Goal: Task Accomplishment & Management: Use online tool/utility

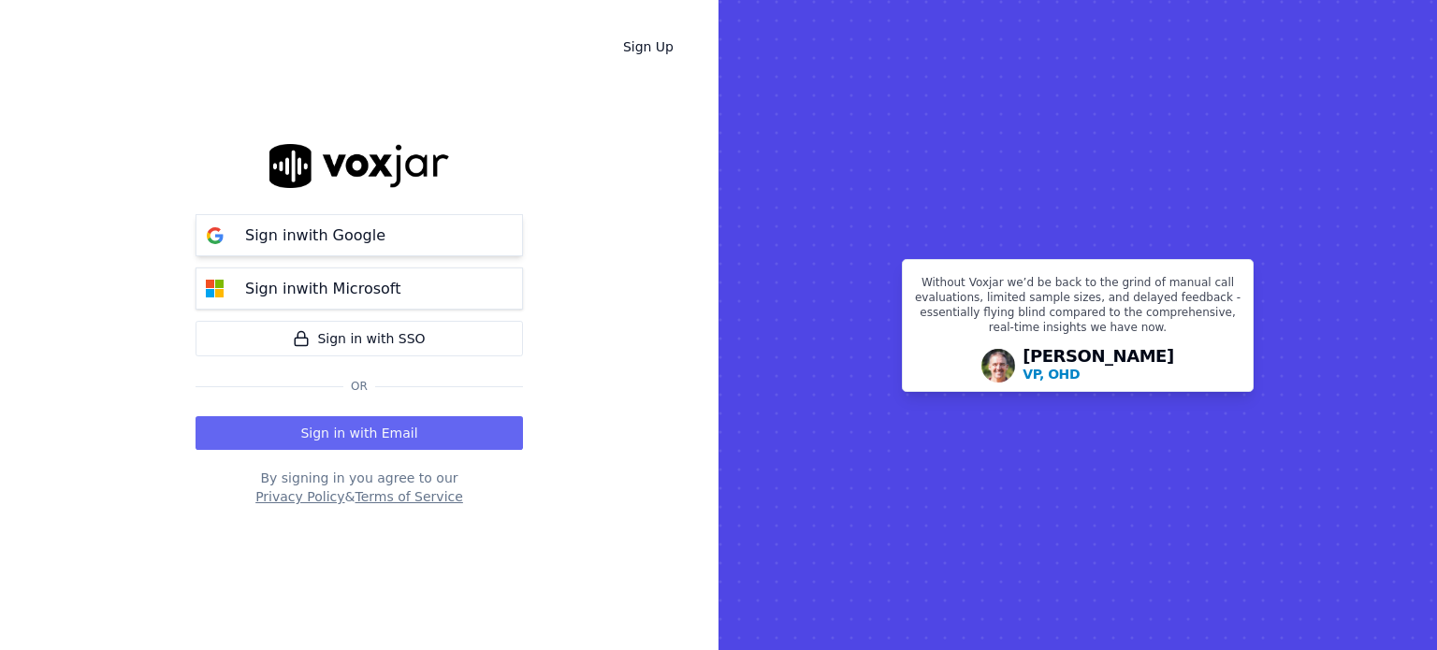
click at [413, 238] on button "Sign in with Google" at bounding box center [360, 235] width 328 height 42
click at [375, 288] on p "Sign in with Microsoft" at bounding box center [322, 289] width 155 height 22
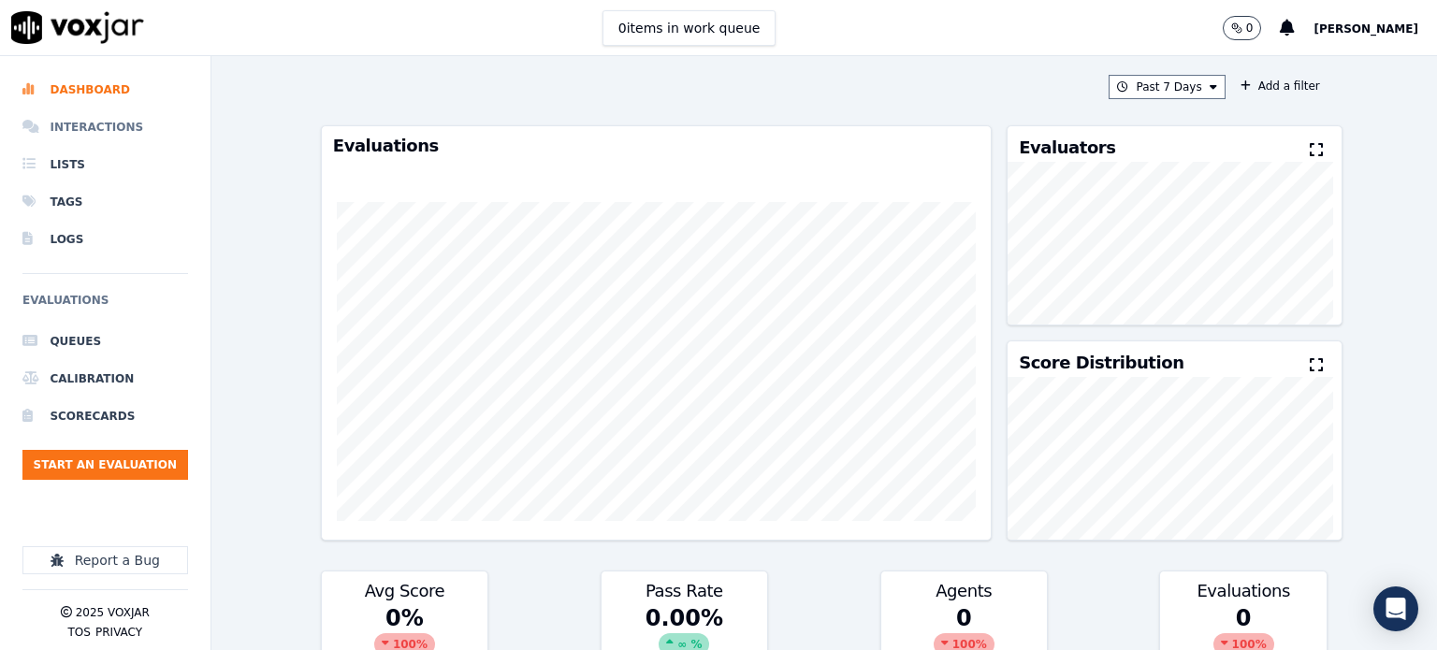
click at [113, 126] on li "Interactions" at bounding box center [105, 127] width 166 height 37
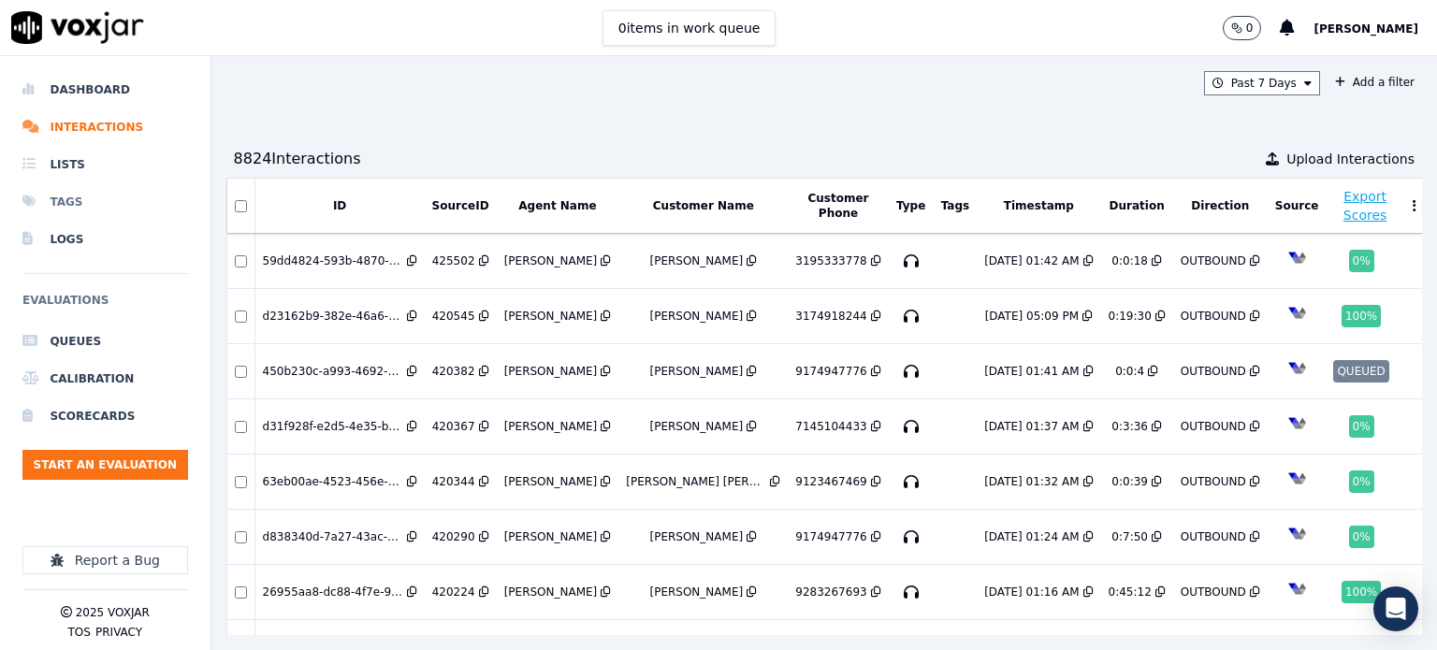
click at [70, 205] on li "Tags" at bounding box center [105, 201] width 166 height 37
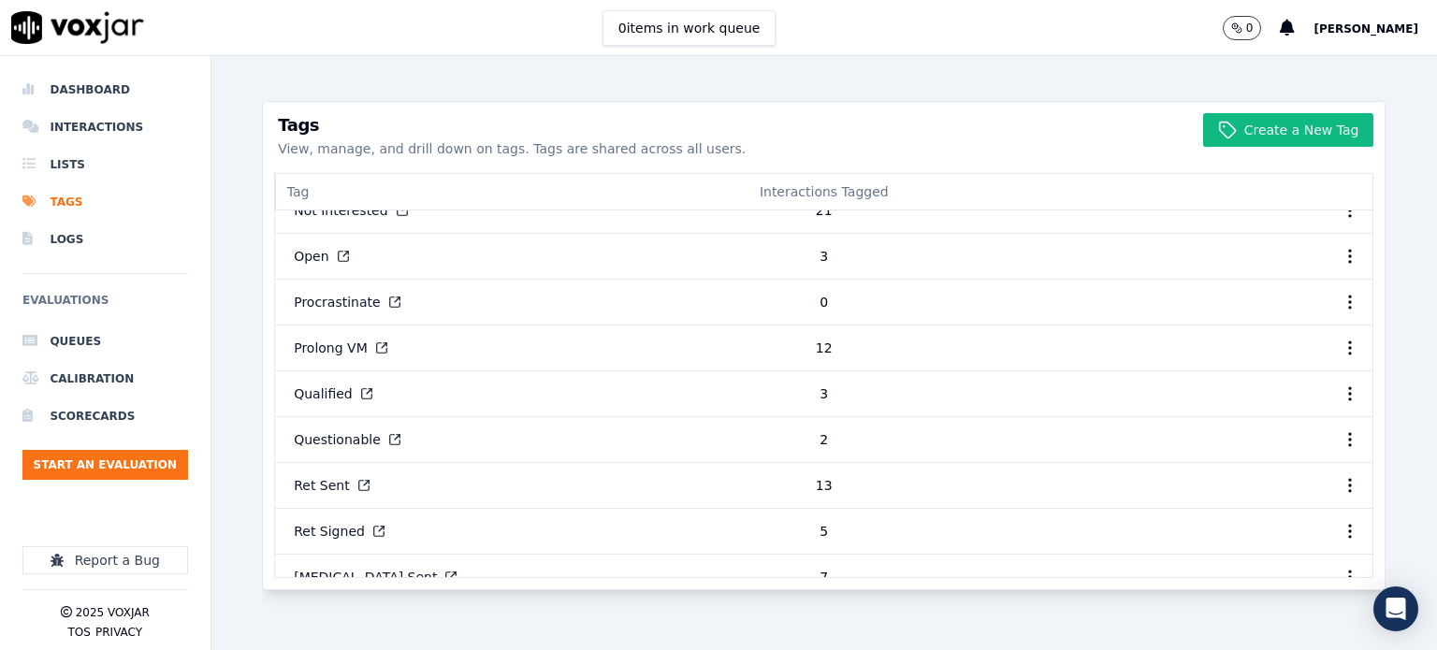
scroll to position [561, 0]
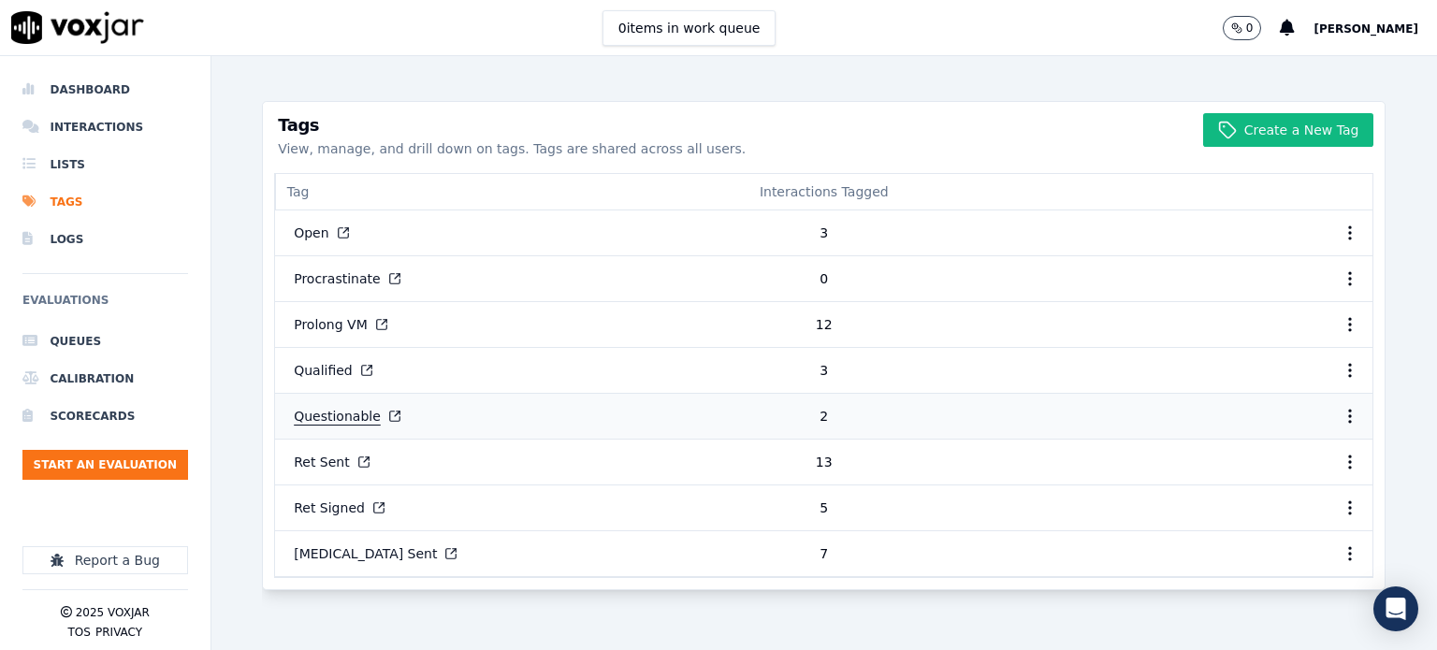
click at [352, 403] on button "Questionable" at bounding box center [348, 417] width 138 height 34
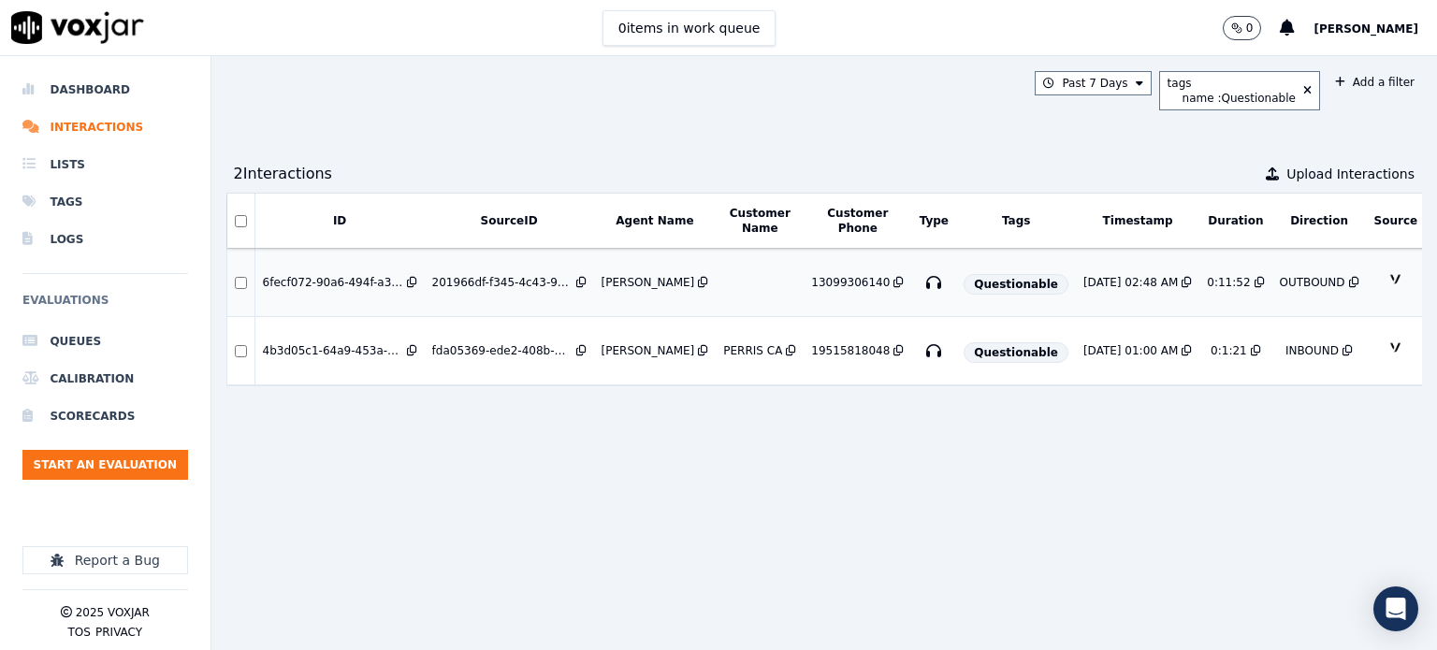
click at [811, 280] on div "13099306140" at bounding box center [850, 282] width 79 height 15
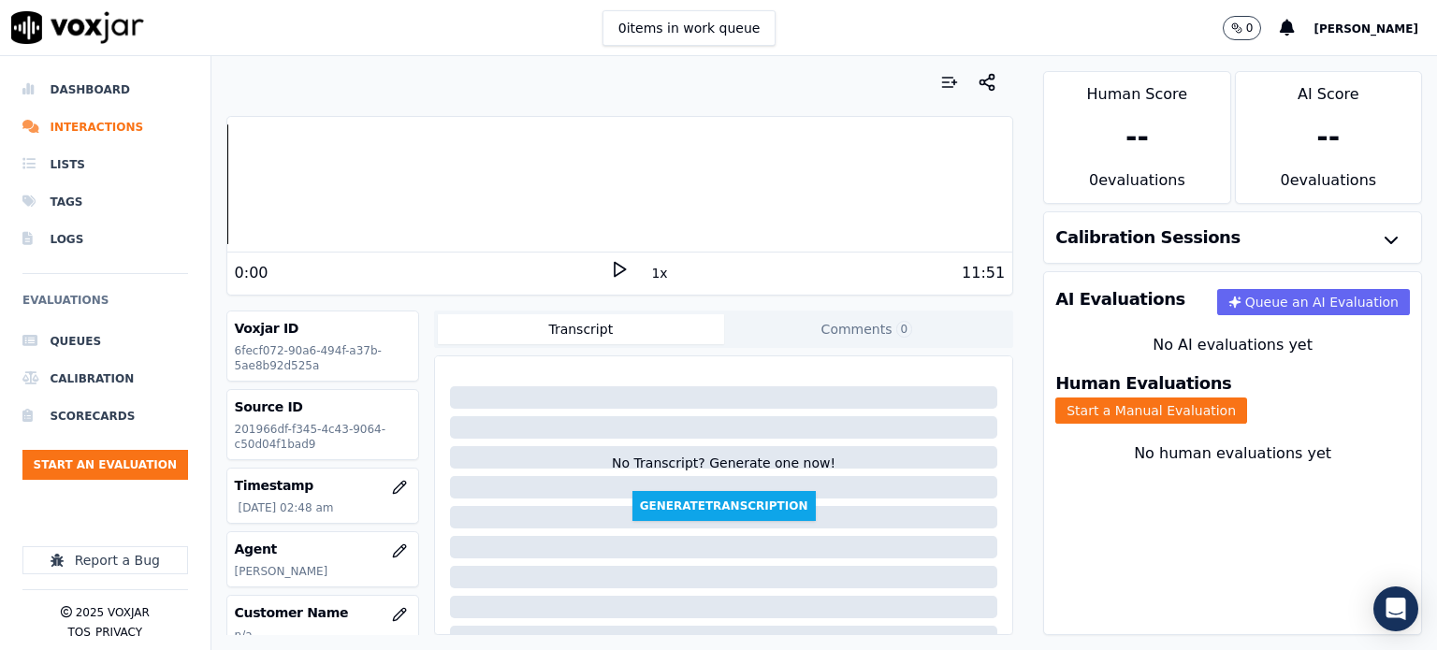
click at [610, 268] on icon at bounding box center [619, 269] width 19 height 19
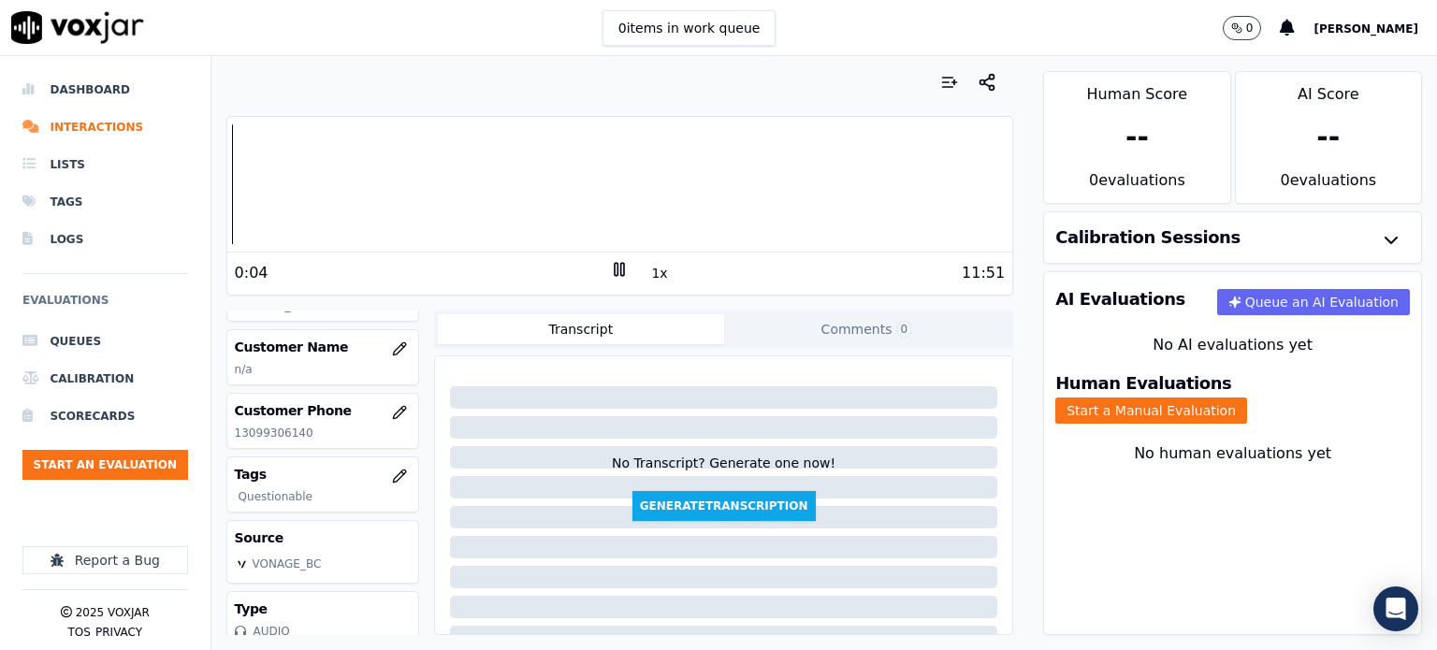
scroll to position [316, 0]
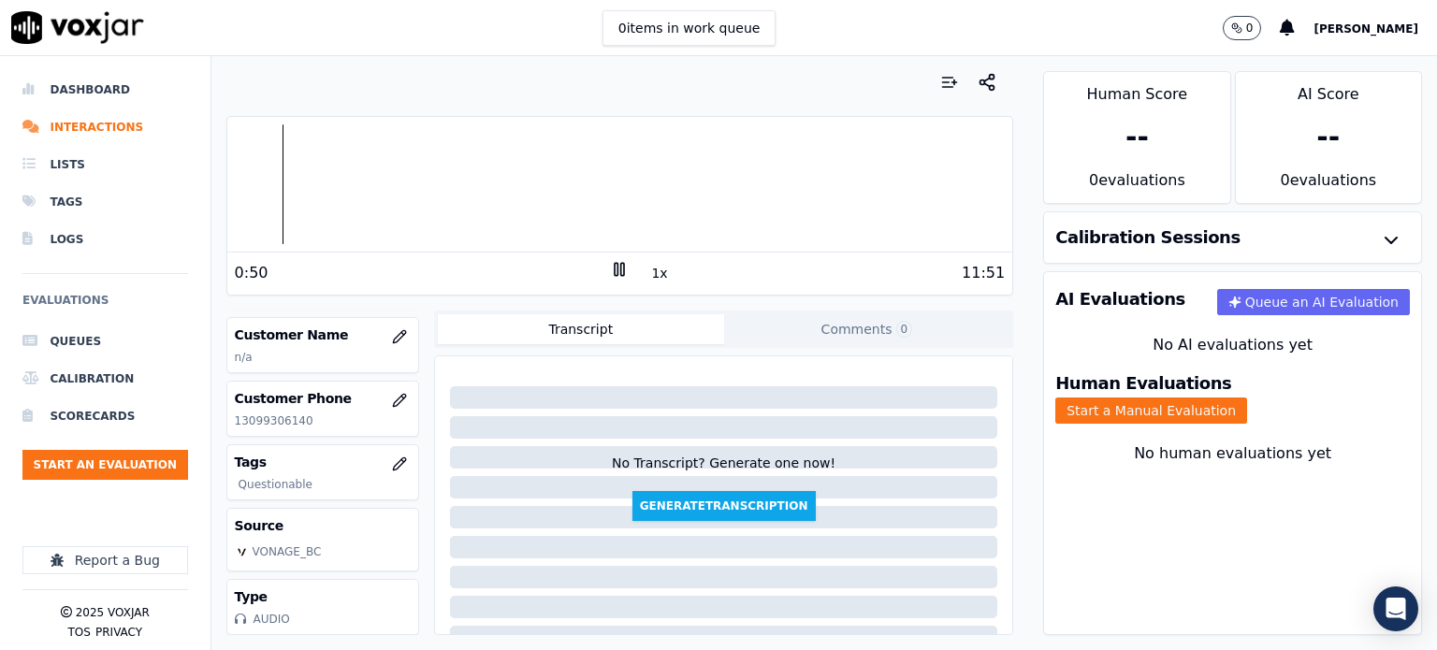
click at [281, 184] on div at bounding box center [620, 184] width 786 height 120
click at [299, 193] on div at bounding box center [620, 184] width 786 height 120
click at [264, 194] on div at bounding box center [620, 184] width 786 height 120
click at [316, 194] on div at bounding box center [620, 184] width 786 height 120
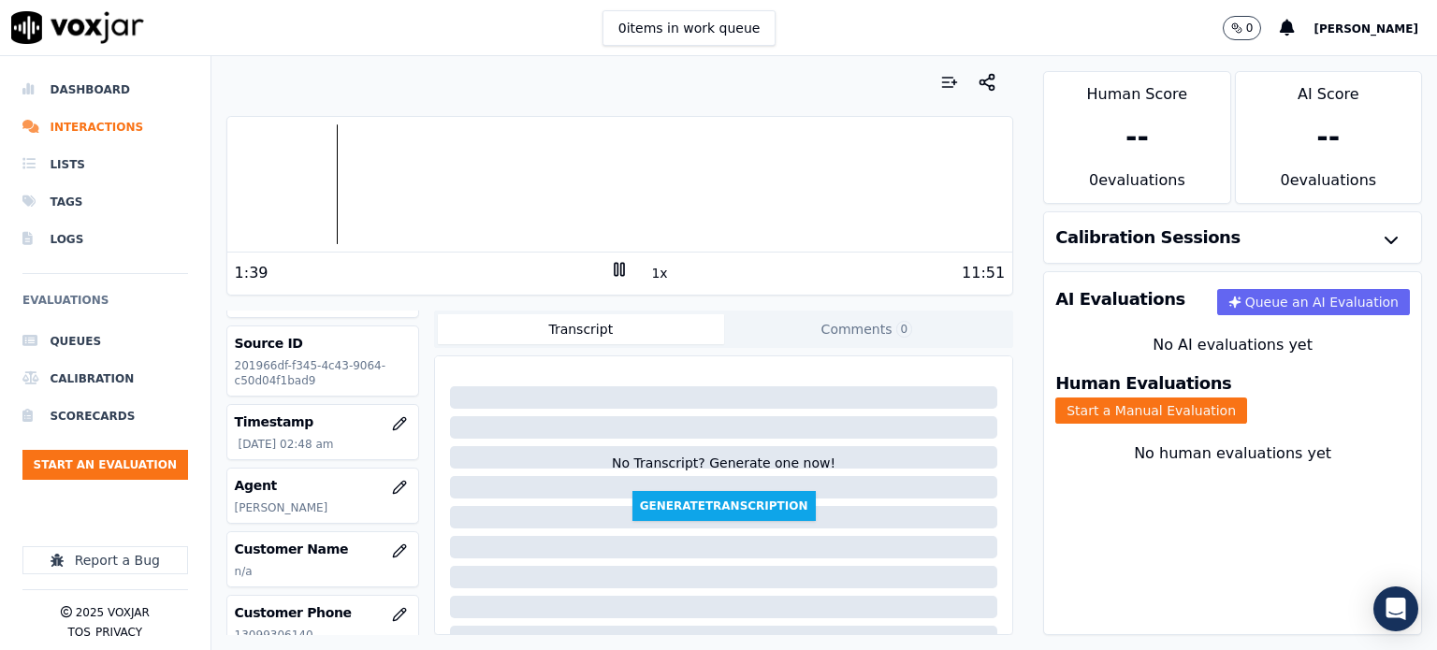
scroll to position [0, 0]
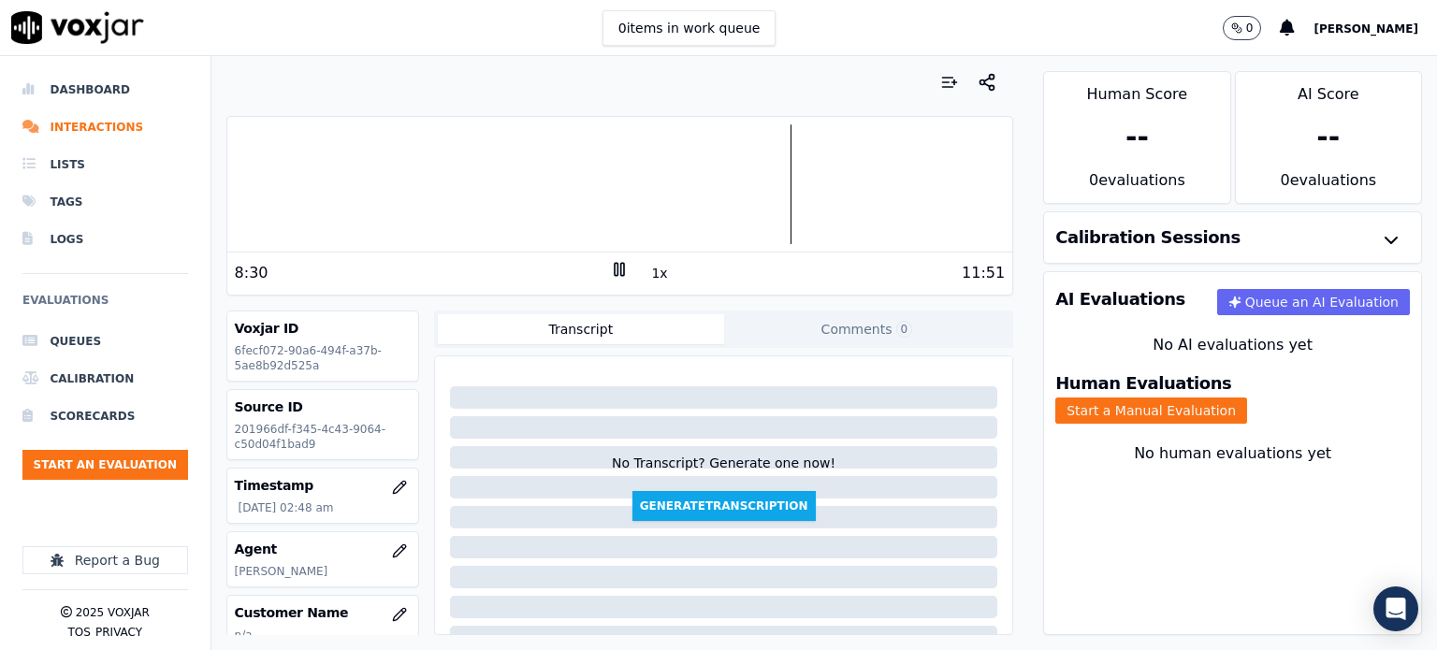
click at [717, 205] on div at bounding box center [620, 184] width 786 height 120
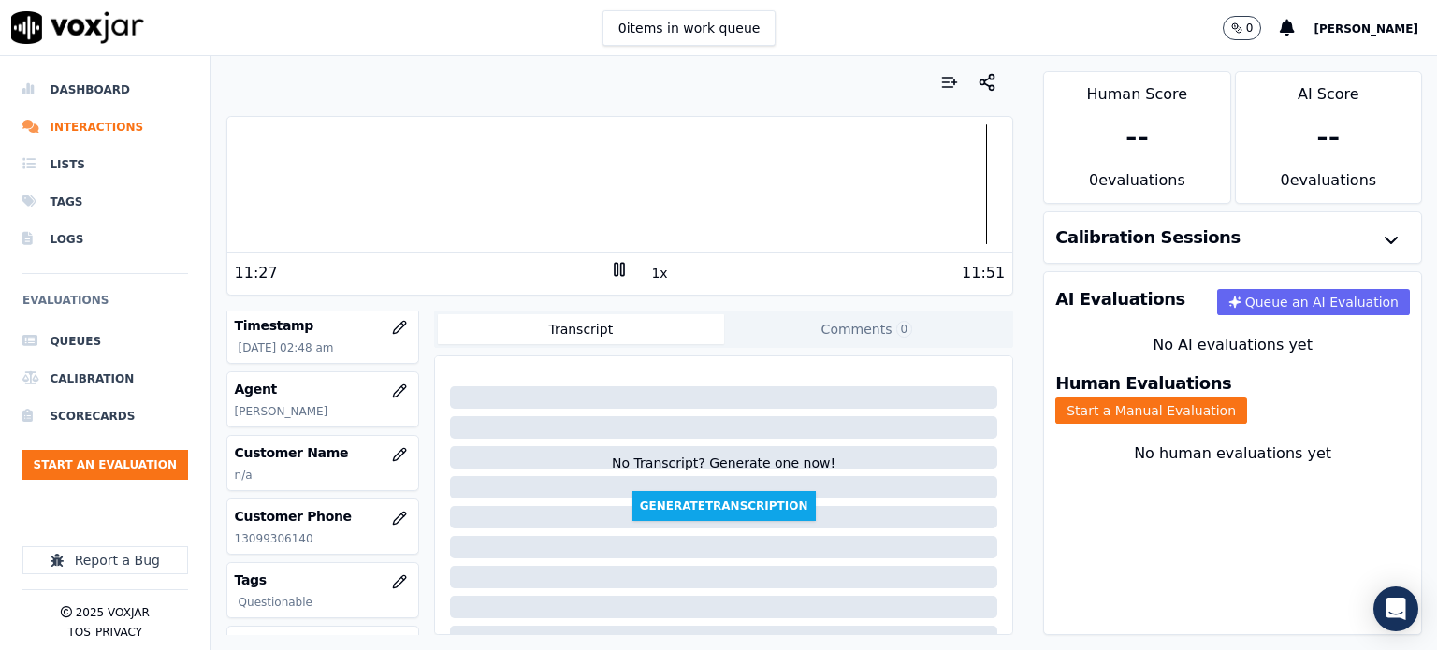
scroll to position [129, 0]
